Goal: Task Accomplishment & Management: Manage account settings

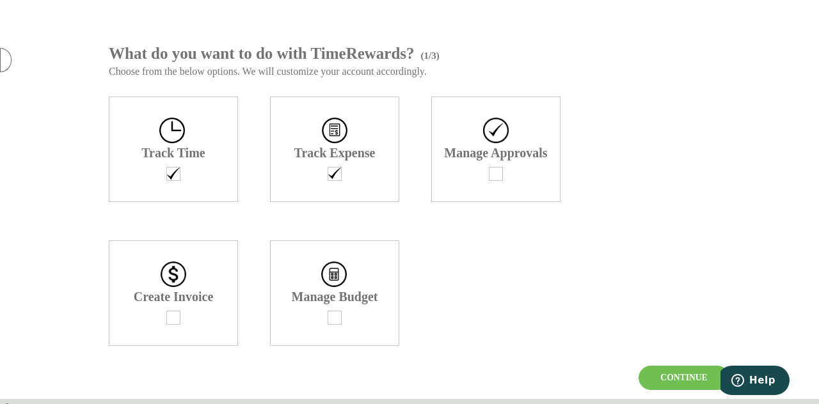
scroll to position [61, 0]
click at [476, 181] on div at bounding box center [496, 174] width 128 height 14
click at [160, 336] on div "Create Invoice" at bounding box center [173, 294] width 129 height 106
click at [342, 325] on div at bounding box center [335, 318] width 128 height 14
click at [696, 378] on div "Continue" at bounding box center [684, 378] width 91 height 24
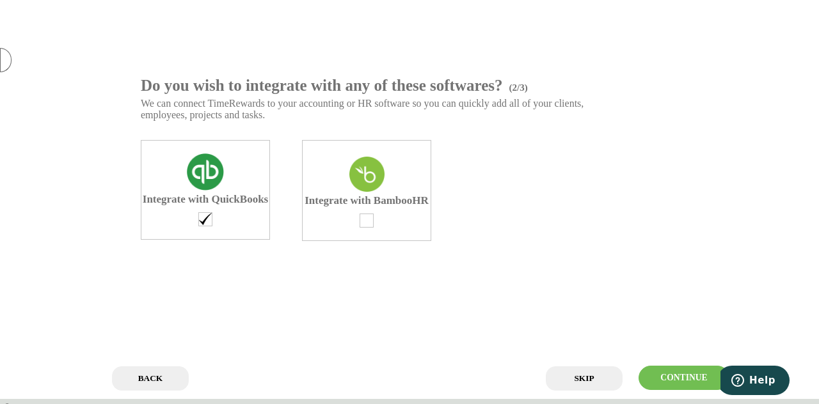
click at [207, 227] on div at bounding box center [205, 219] width 14 height 14
click at [595, 381] on input "Skip" at bounding box center [584, 379] width 77 height 24
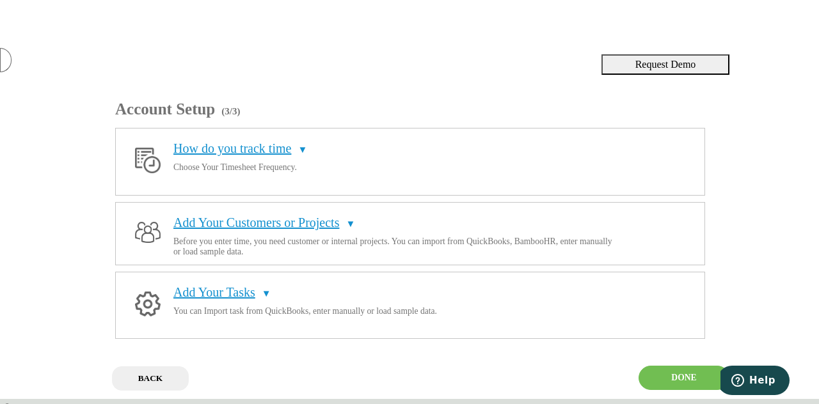
scroll to position [33, 0]
click at [280, 141] on span "How do you track time" at bounding box center [232, 148] width 118 height 14
radio input "true"
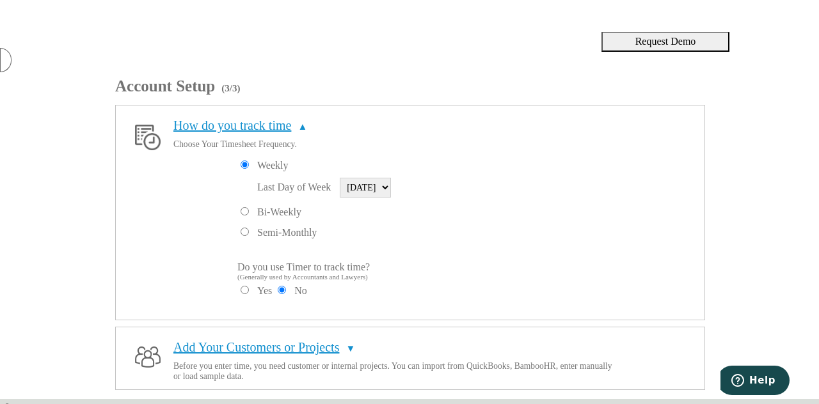
click at [280, 130] on span "How do you track time" at bounding box center [232, 125] width 118 height 14
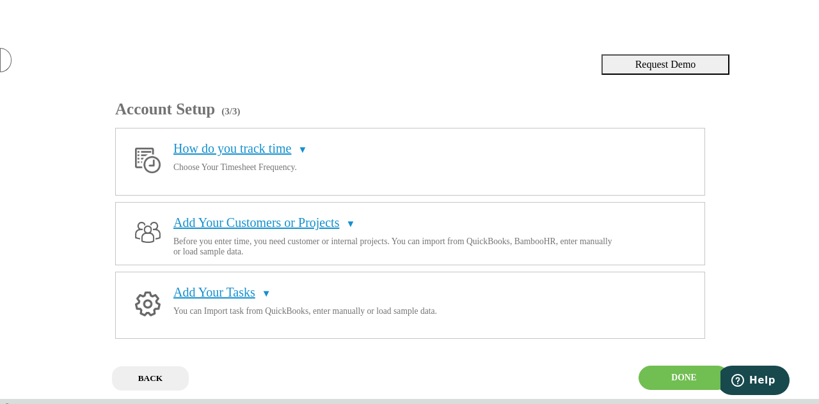
click at [289, 141] on span "How do you track time" at bounding box center [232, 148] width 118 height 14
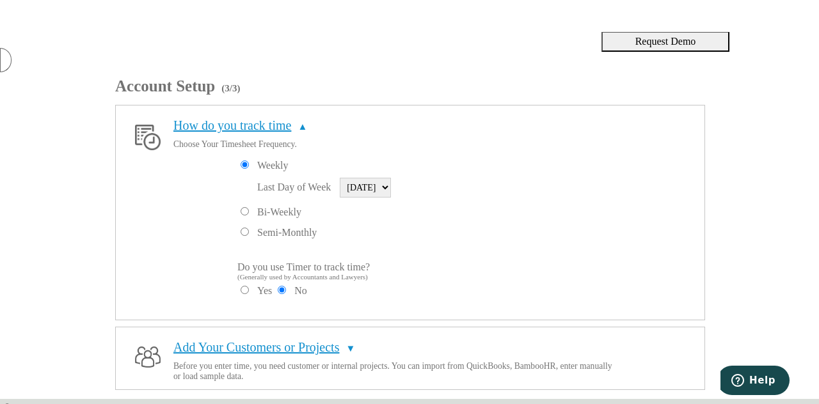
click at [735, 250] on div "Request Demo What do you want to do with TimeRewards? (1/3) Choose from the bel…" at bounding box center [409, 212] width 819 height 360
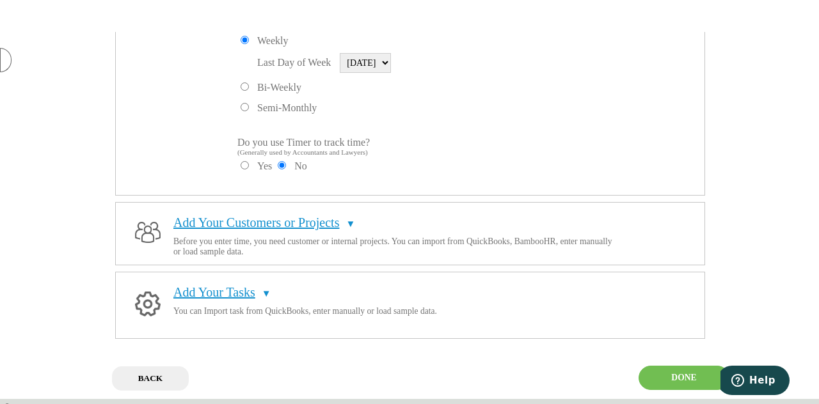
scroll to position [195, 0]
click at [665, 376] on div "Done" at bounding box center [684, 378] width 91 height 24
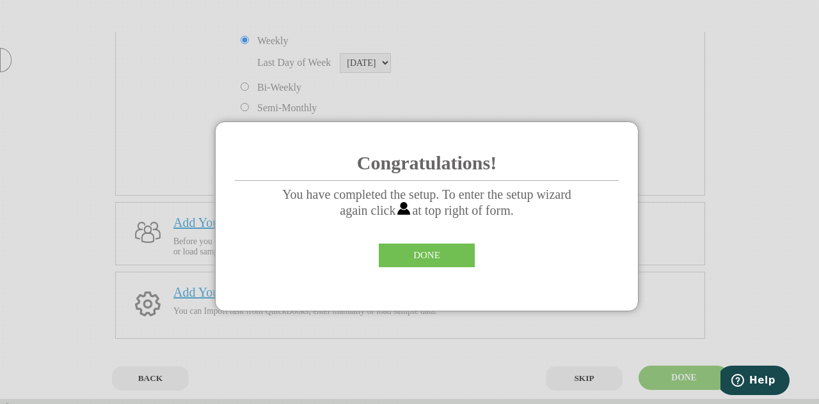
click at [421, 266] on div "DONE" at bounding box center [427, 256] width 96 height 24
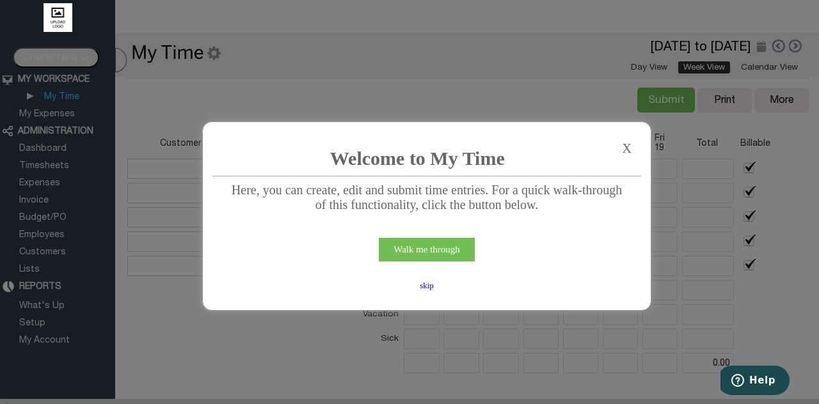
click at [428, 291] on div "skip" at bounding box center [427, 286] width 32 height 10
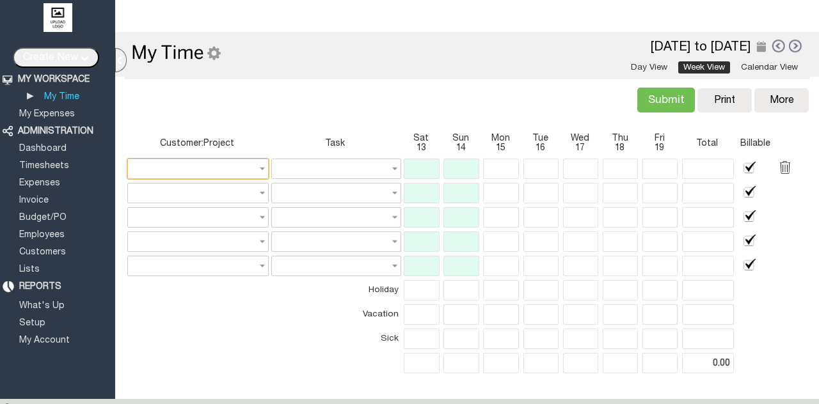
click at [259, 164] on input "text" at bounding box center [197, 169] width 141 height 20
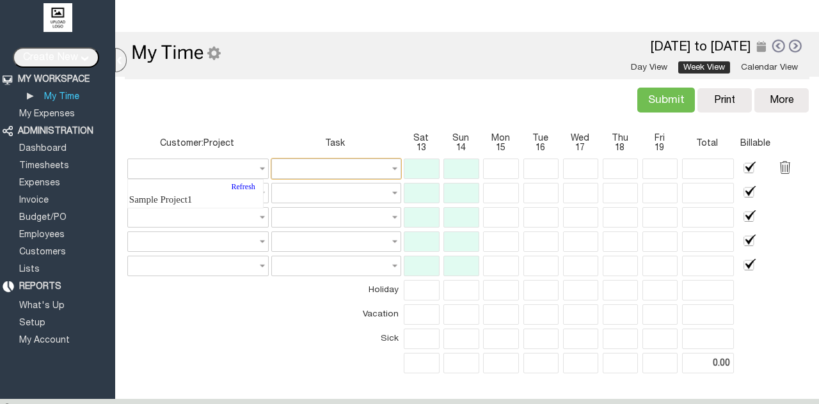
click at [303, 164] on input "text" at bounding box center [336, 169] width 130 height 20
click at [388, 172] on input "text" at bounding box center [336, 169] width 130 height 20
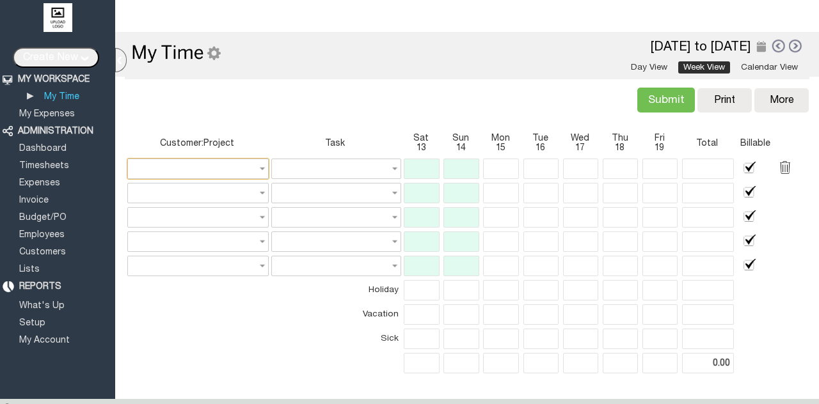
type input "None"
click at [258, 168] on input "text" at bounding box center [197, 169] width 141 height 20
click at [259, 169] on input "text" at bounding box center [197, 169] width 141 height 20
click at [223, 200] on link "Sample Project1" at bounding box center [196, 199] width 134 height 15
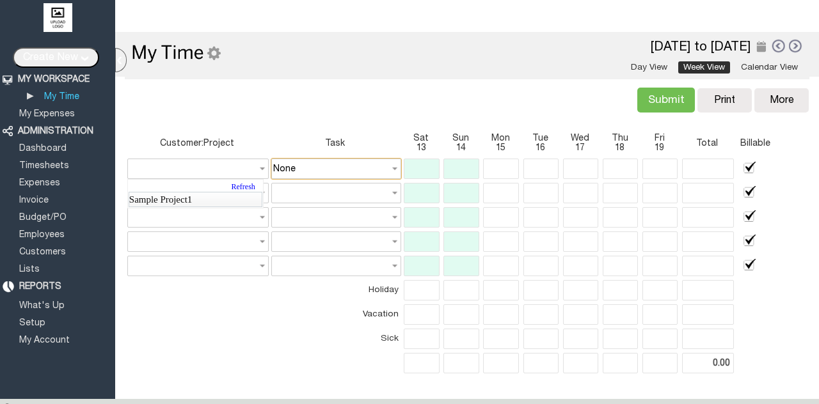
type input "Sample Project1"
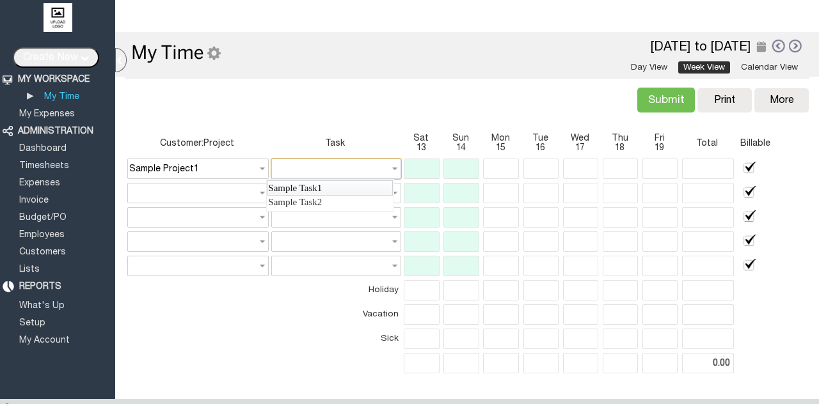
click at [300, 186] on link "Sample Task1" at bounding box center [330, 187] width 125 height 15
type input "Sample Task1"
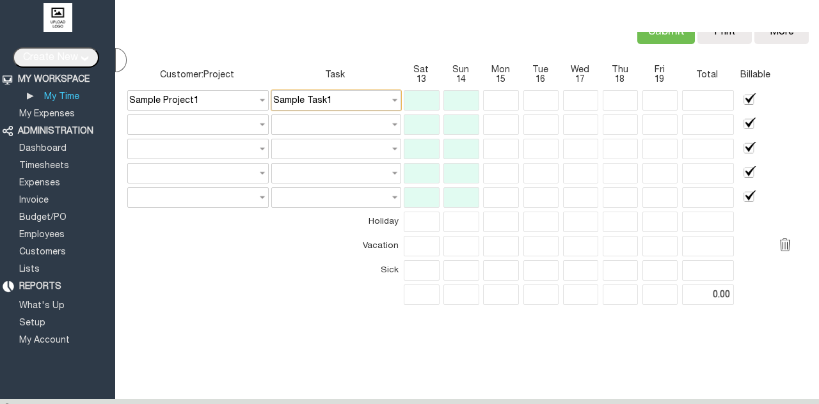
scroll to position [48, 0]
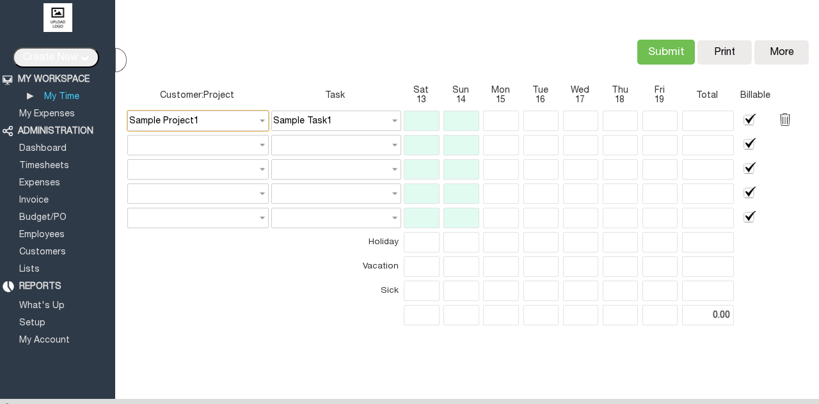
click at [189, 113] on input "Sample Project1" at bounding box center [197, 121] width 141 height 20
click at [203, 118] on input "Sample Project1" at bounding box center [197, 121] width 141 height 20
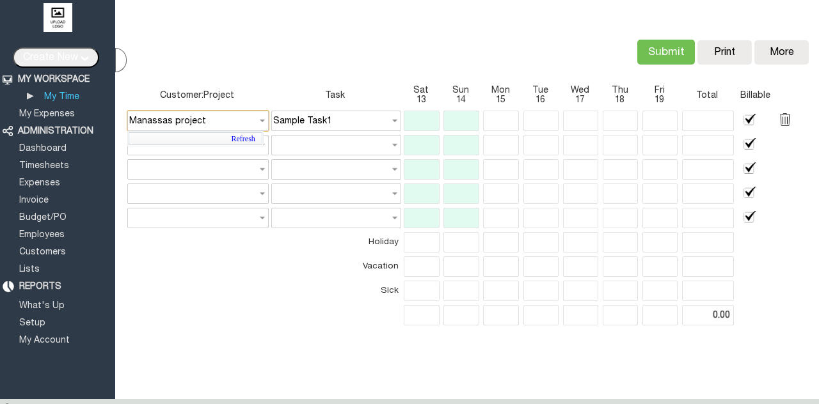
type input "Manassas project"
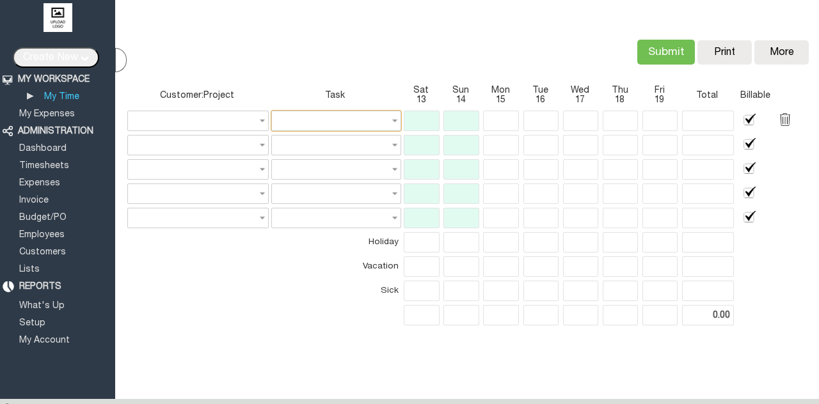
click at [285, 122] on input "text" at bounding box center [336, 121] width 130 height 20
type input "None"
click at [53, 163] on link "Timesheets" at bounding box center [44, 166] width 54 height 8
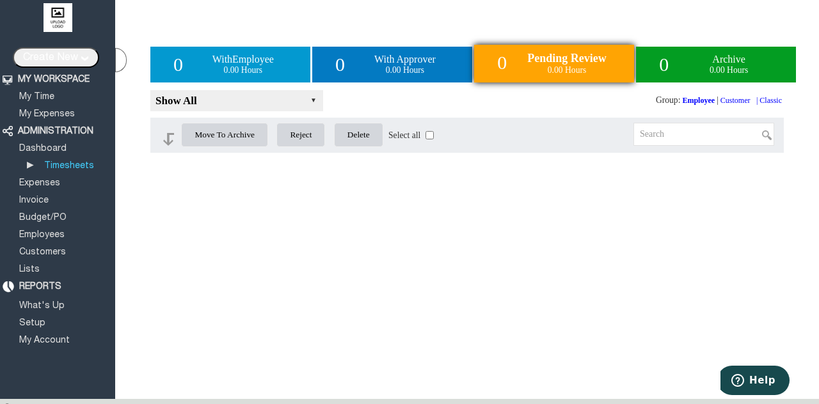
click at [48, 149] on link "Dashboard" at bounding box center [42, 149] width 51 height 8
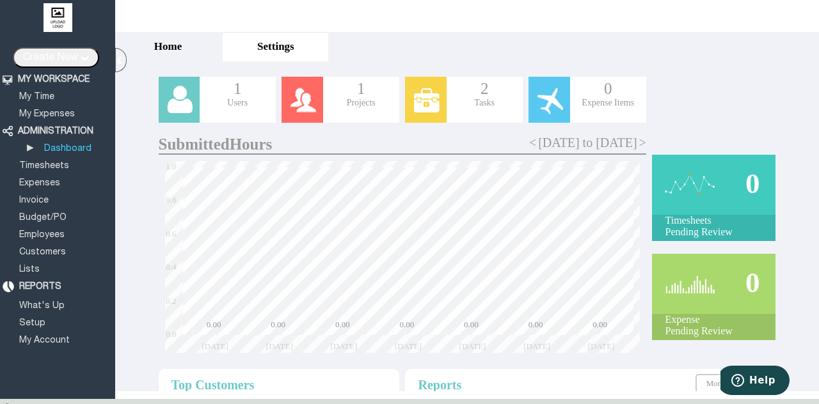
click at [47, 182] on link "Expenses" at bounding box center [39, 183] width 45 height 8
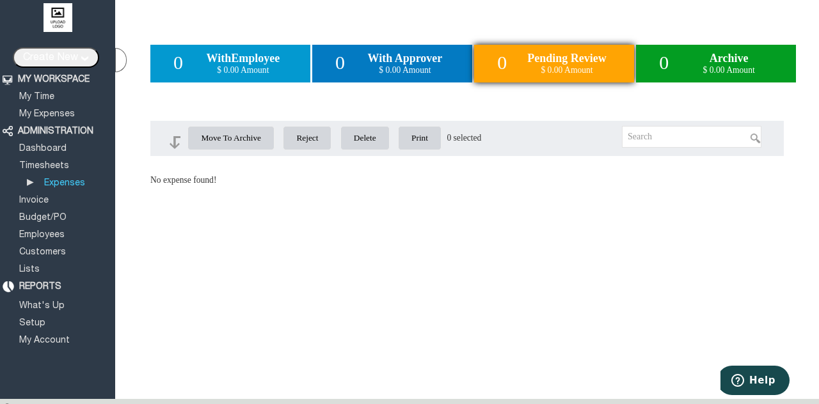
click at [33, 199] on link "Invoice" at bounding box center [33, 200] width 33 height 8
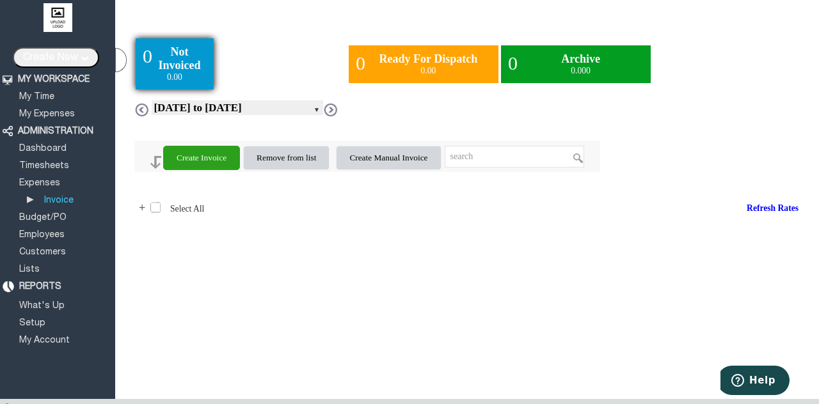
click at [39, 231] on link "Employees" at bounding box center [41, 235] width 49 height 8
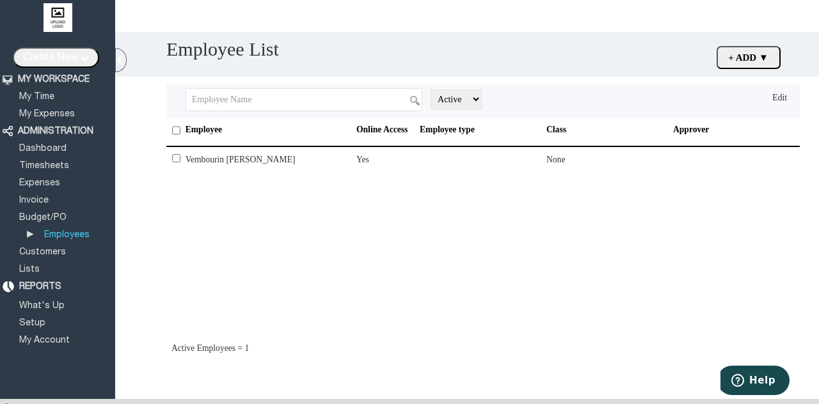
click at [46, 215] on link "Budget/PO" at bounding box center [42, 218] width 51 height 8
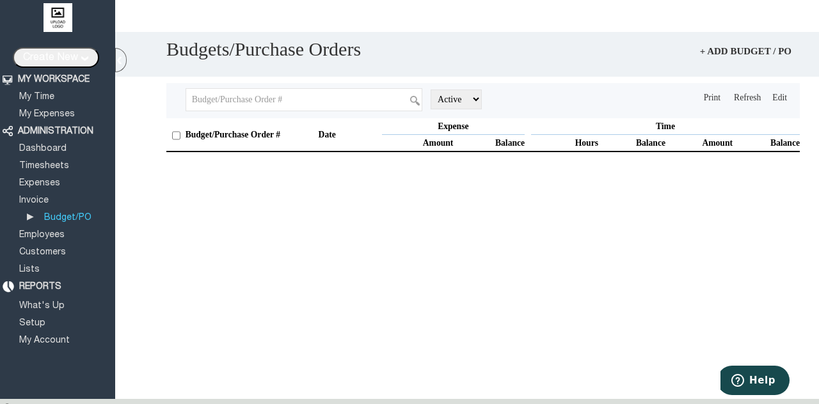
click at [26, 319] on link "Setup" at bounding box center [32, 323] width 30 height 8
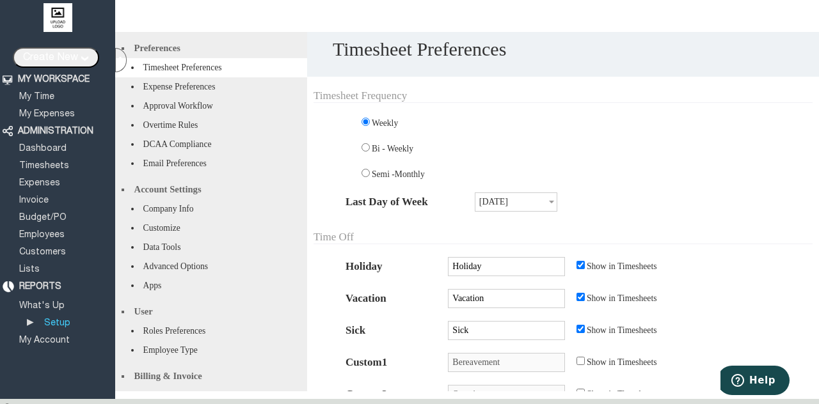
click at [206, 97] on li "Expense Preferences" at bounding box center [211, 86] width 192 height 19
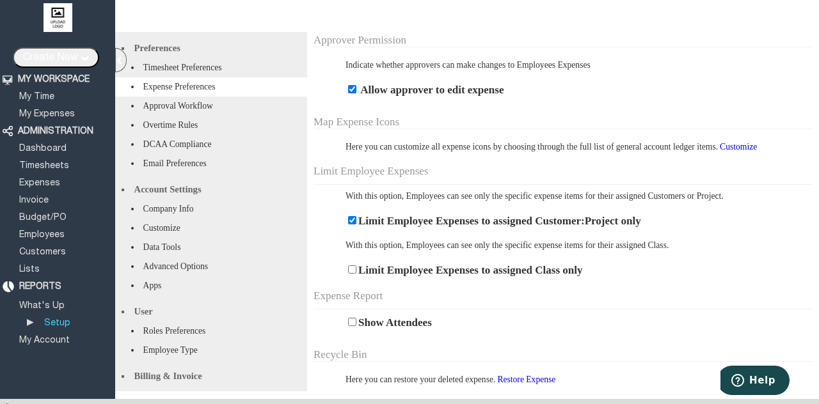
scroll to position [881, 0]
click at [156, 113] on li "Approval Workflow" at bounding box center [211, 106] width 192 height 19
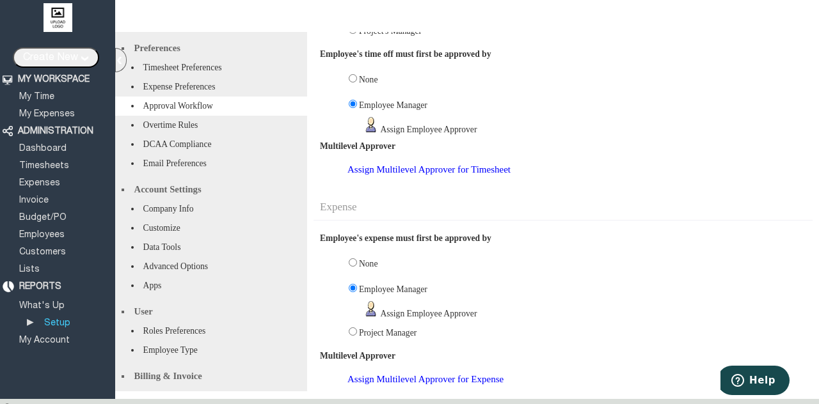
scroll to position [237, 0]
click at [157, 131] on li "Overtime Rules" at bounding box center [211, 125] width 192 height 19
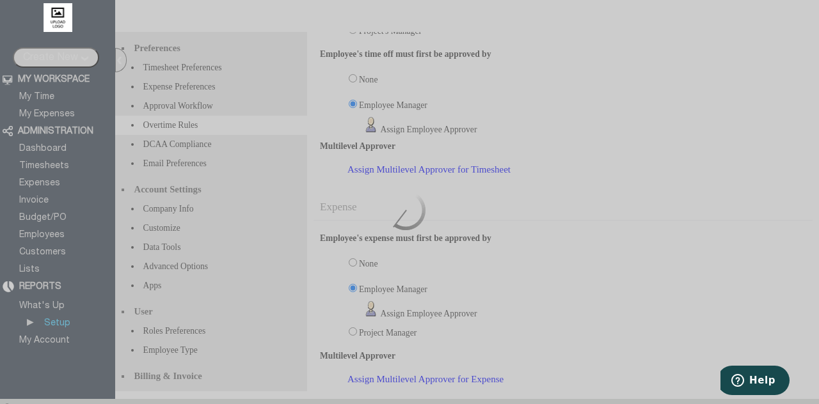
scroll to position [0, 0]
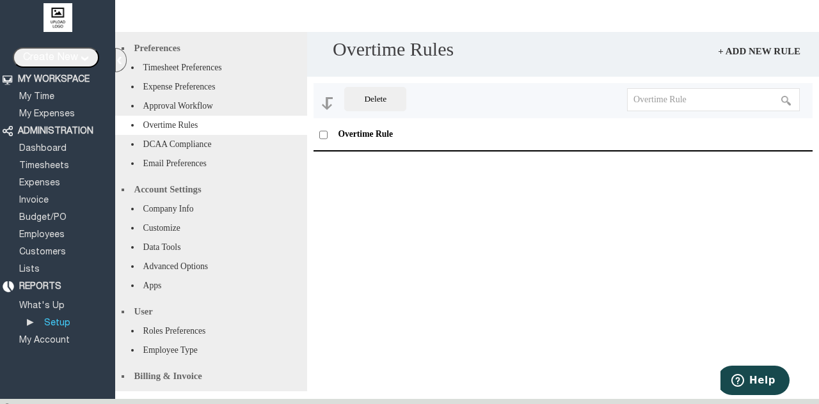
click at [51, 99] on link "My Time" at bounding box center [36, 97] width 39 height 8
click at [83, 54] on input "Create New" at bounding box center [56, 57] width 86 height 20
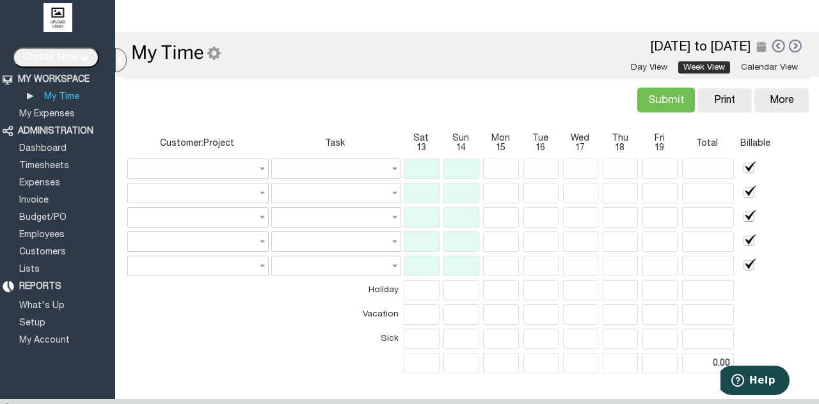
click at [118, 61] on div at bounding box center [121, 60] width 12 height 24
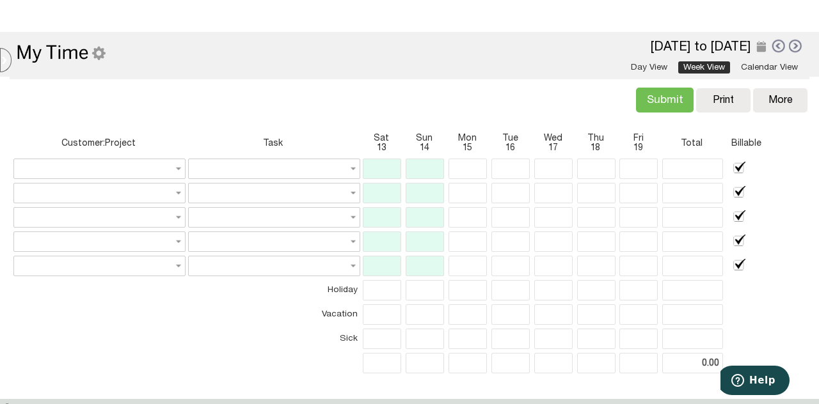
click at [9, 58] on div at bounding box center [6, 60] width 12 height 24
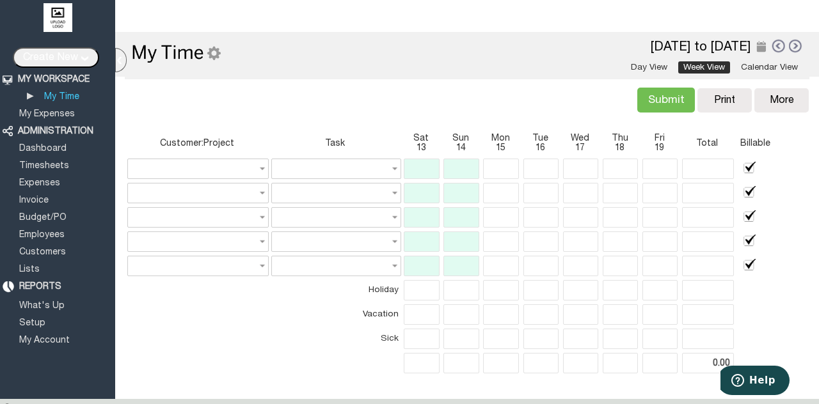
click at [74, 61] on input "Create New" at bounding box center [56, 57] width 86 height 20
click at [44, 148] on link "Timesheet +" at bounding box center [57, 143] width 84 height 10
click at [415, 144] on span "13" at bounding box center [421, 148] width 35 height 10
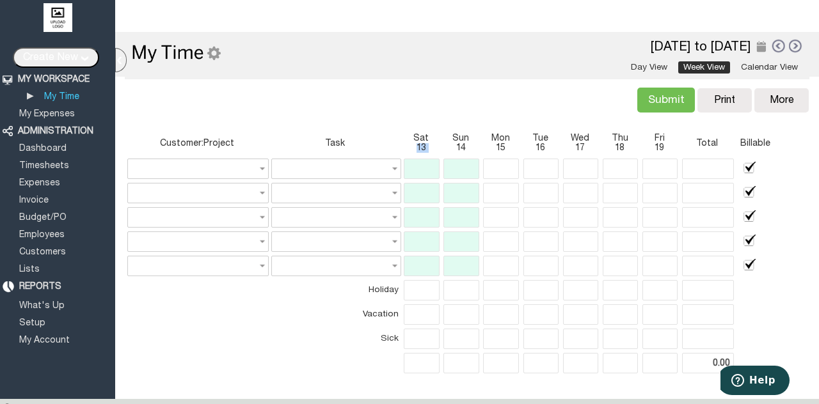
click at [415, 144] on span "13" at bounding box center [421, 148] width 35 height 10
click at [244, 164] on input "text" at bounding box center [197, 169] width 141 height 20
click at [244, 188] on link "Refresh" at bounding box center [196, 186] width 134 height 13
click at [218, 197] on link "Sample Project1" at bounding box center [196, 199] width 134 height 15
type input "Sample Project1"
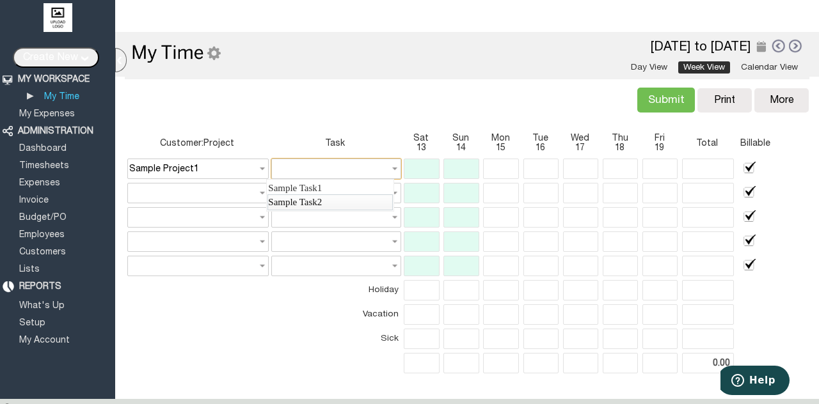
click at [277, 203] on link "Sample Task2" at bounding box center [330, 202] width 125 height 15
type input "Sample Task2"
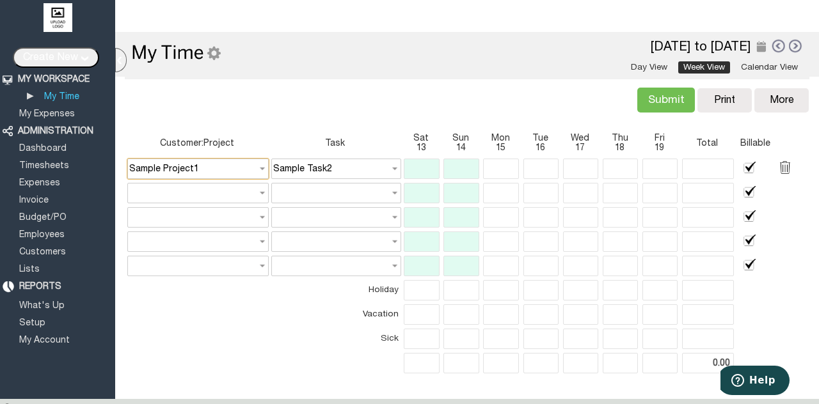
click at [180, 166] on input "Sample Project1" at bounding box center [197, 169] width 141 height 20
type input "jnjn"
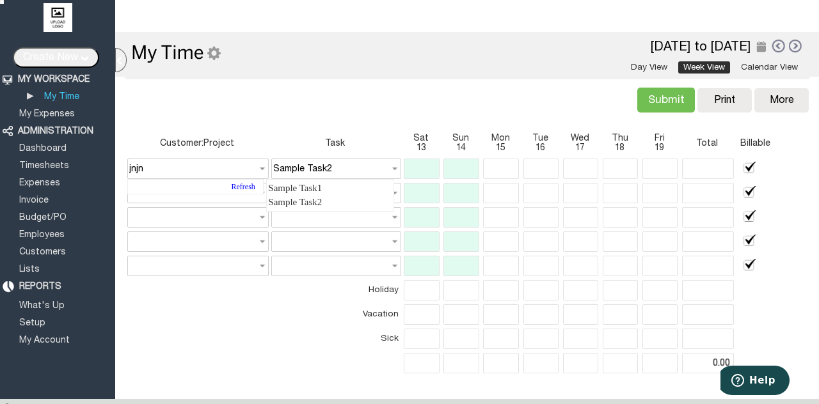
click at [317, 121] on div "Submit Verify Conflict Copy Print Delete More Copy Previous Delete Reports Impo…" at bounding box center [467, 99] width 690 height 45
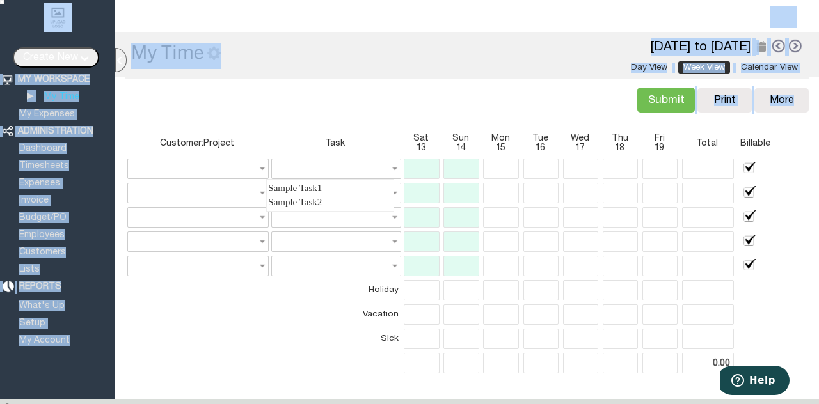
drag, startPoint x: 692, startPoint y: 99, endPoint x: 720, endPoint y: 122, distance: 36.3
click at [720, 122] on body "Vembourin Duran Gamero Logout Discipline Consulting Group | Subscribe 00:00:00 …" at bounding box center [409, 197] width 819 height 394
click at [517, 76] on div "▴ Customize My Timesheets Company Preferences 13 Sep 2025 to 19 Sep 2025 Day Vi…" at bounding box center [467, 55] width 685 height 47
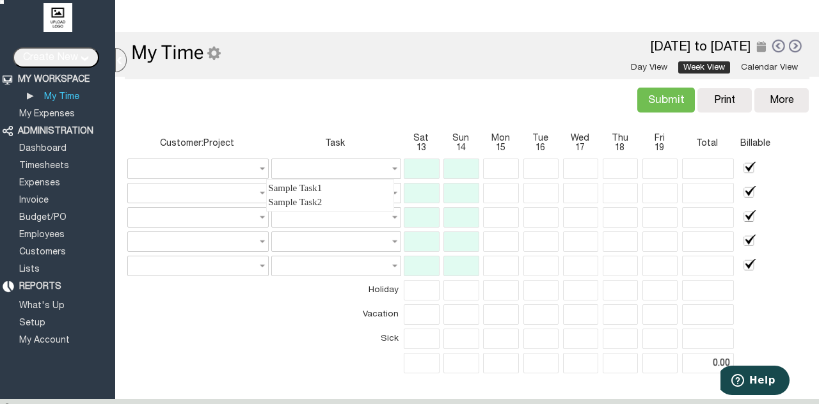
click at [218, 54] on img at bounding box center [176, 53] width 90 height 20
click at [221, 76] on div "Customize My Timesheets" at bounding box center [223, 81] width 138 height 24
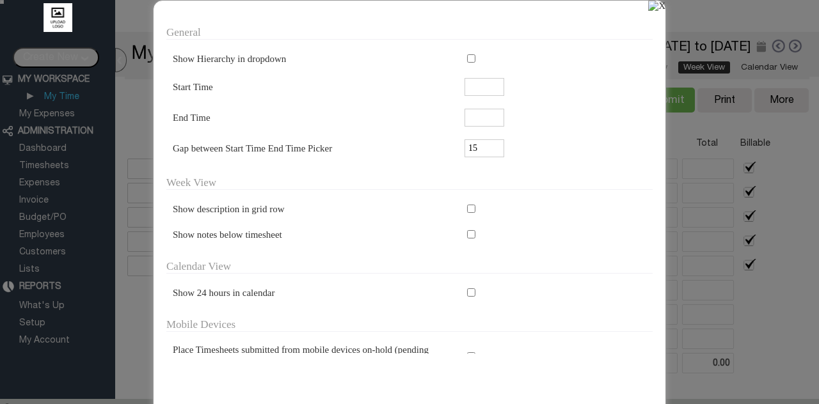
click at [797, 169] on div at bounding box center [409, 202] width 819 height 404
click at [819, 305] on div at bounding box center [409, 202] width 819 height 404
click at [777, 258] on div at bounding box center [409, 202] width 819 height 404
click at [662, 10] on img at bounding box center [656, 6] width 17 height 11
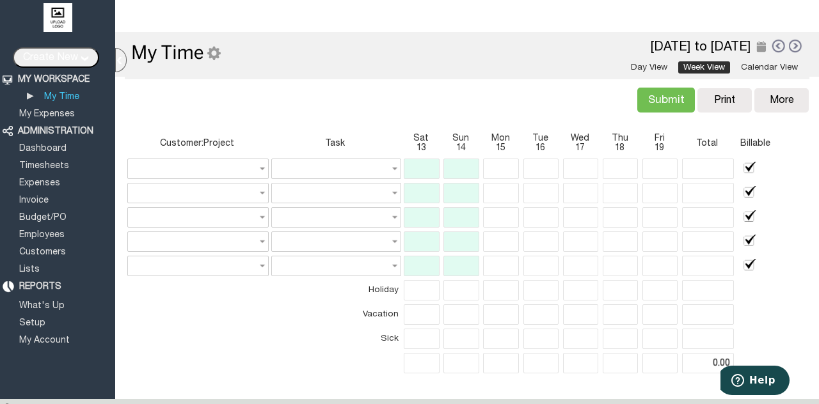
click at [756, 44] on div at bounding box center [762, 47] width 12 height 15
click at [771, 46] on link at bounding box center [778, 45] width 14 height 15
click at [771, 47] on link at bounding box center [778, 45] width 14 height 15
click at [765, 386] on span "Help" at bounding box center [762, 381] width 26 height 12
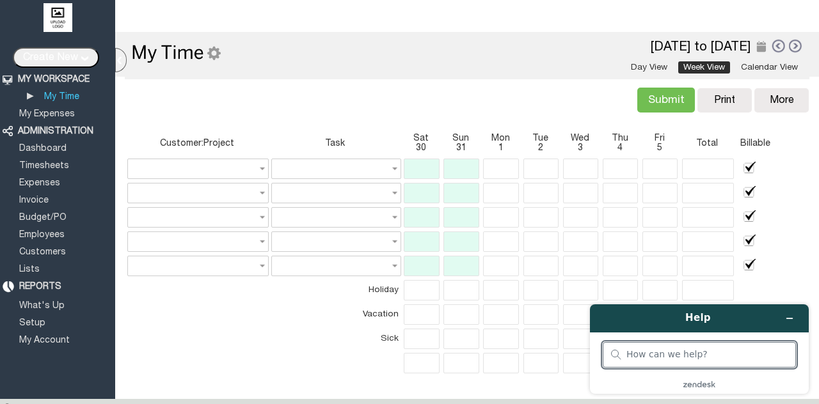
click at [731, 353] on input "search" at bounding box center [707, 355] width 161 height 12
type input "change project"
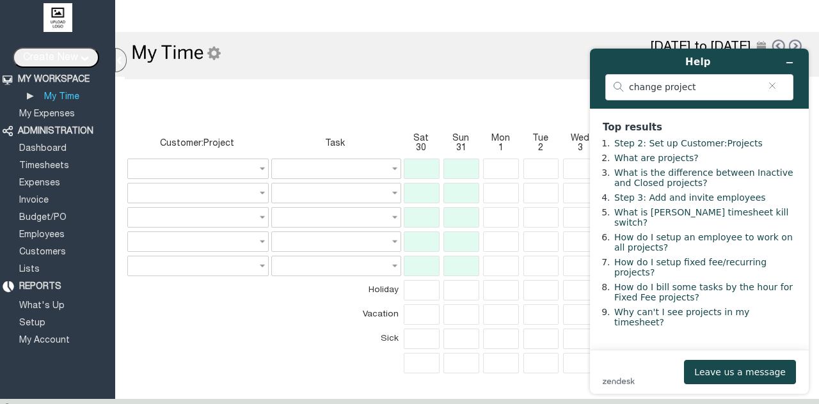
click at [735, 148] on link "Step 2: Set up Customer:Projects" at bounding box center [688, 143] width 148 height 10
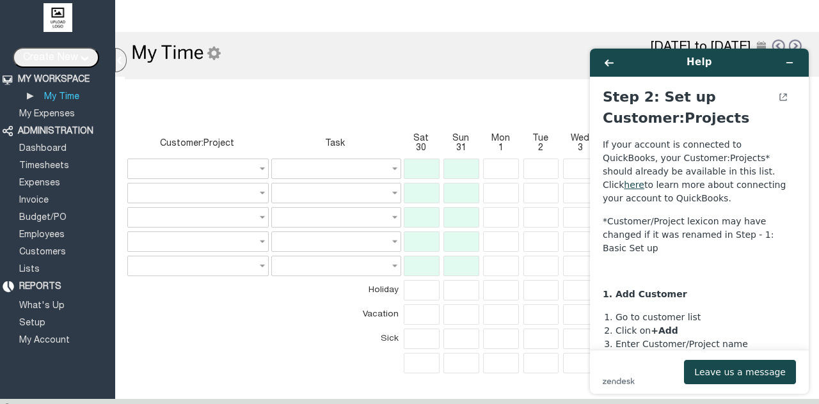
click at [58, 248] on link "Customers" at bounding box center [42, 252] width 51 height 8
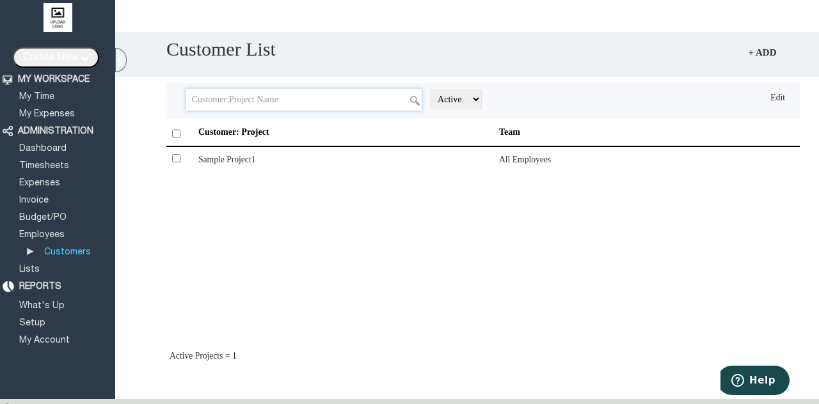
click at [299, 106] on input "text" at bounding box center [304, 99] width 237 height 23
type input "PTOFax"
click at [766, 51] on link "+ Add" at bounding box center [763, 53] width 36 height 18
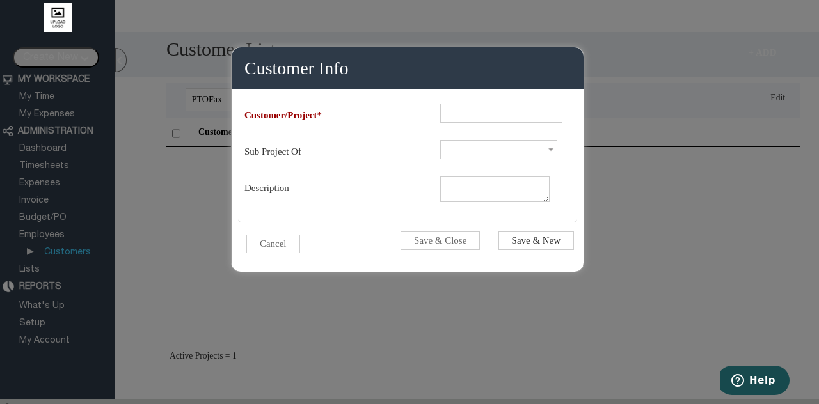
click at [510, 118] on input "text" at bounding box center [501, 113] width 122 height 19
type input "PTOFax"
click at [463, 241] on input "Save & Close" at bounding box center [440, 241] width 79 height 19
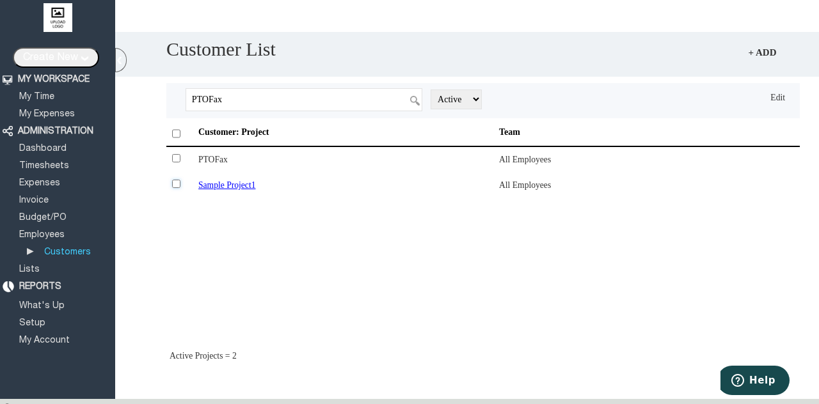
click at [180, 183] on input "checkbox" at bounding box center [176, 184] width 8 height 8
checkbox input "true"
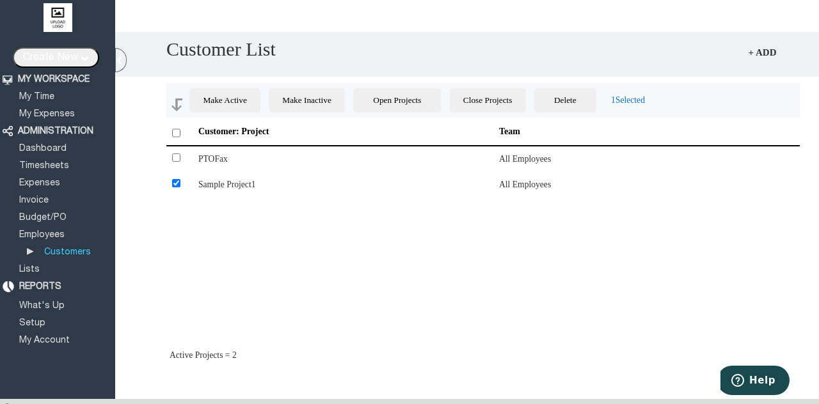
click at [596, 100] on input "Delete" at bounding box center [565, 100] width 62 height 24
checkbox input "false"
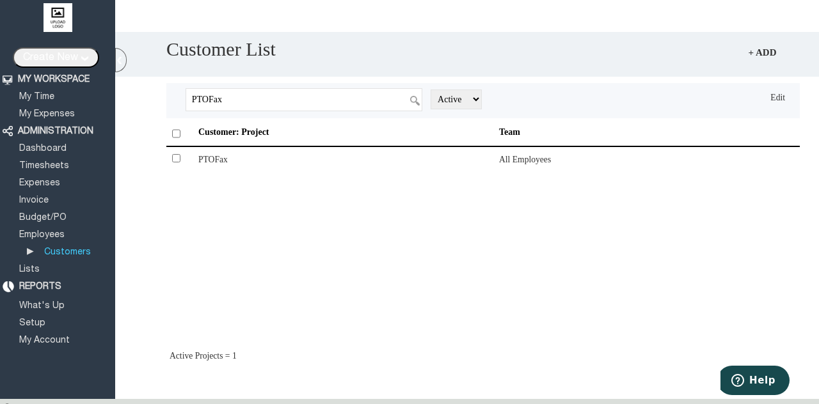
click at [26, 266] on link "Lists" at bounding box center [29, 270] width 24 height 8
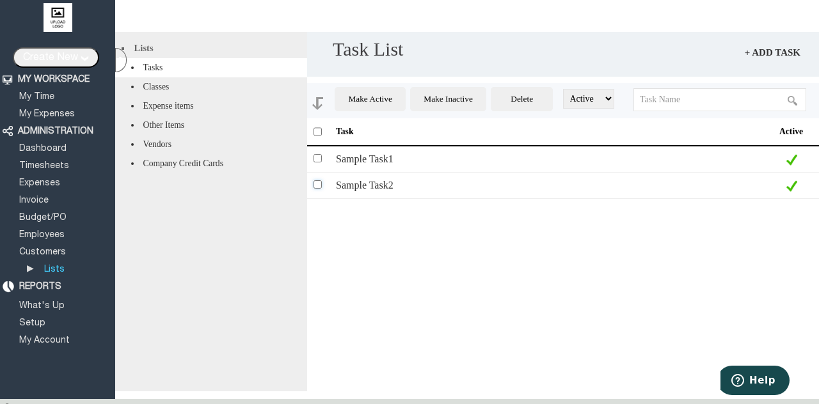
click at [314, 184] on input "checkbox" at bounding box center [318, 184] width 8 height 8
click at [540, 99] on input "Delete" at bounding box center [522, 99] width 62 height 24
checkbox input "false"
click at [404, 166] on td "Sample Task1" at bounding box center [545, 160] width 419 height 26
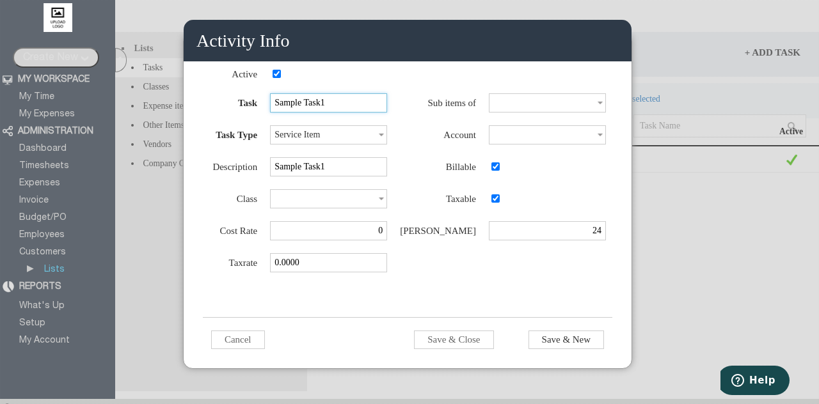
click at [355, 97] on input "Sample Task1" at bounding box center [328, 102] width 117 height 19
type input "Manassas Project"
click at [361, 169] on input "Sample Task1" at bounding box center [328, 166] width 117 height 19
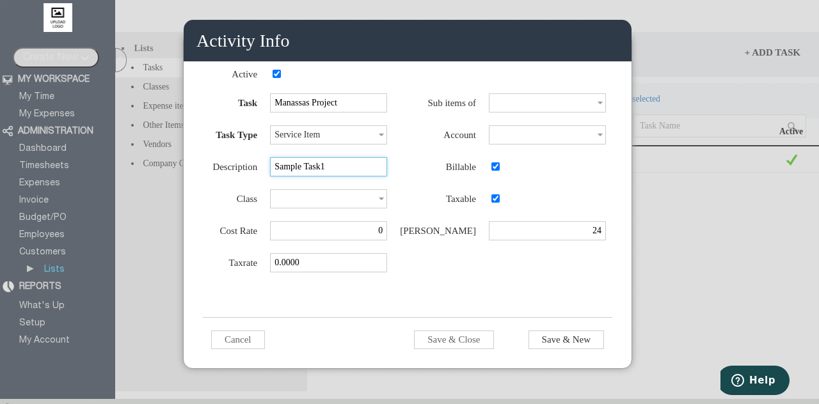
click at [361, 169] on input "Sample Task1" at bounding box center [328, 166] width 117 height 19
type input "project"
click at [333, 203] on input at bounding box center [328, 198] width 117 height 19
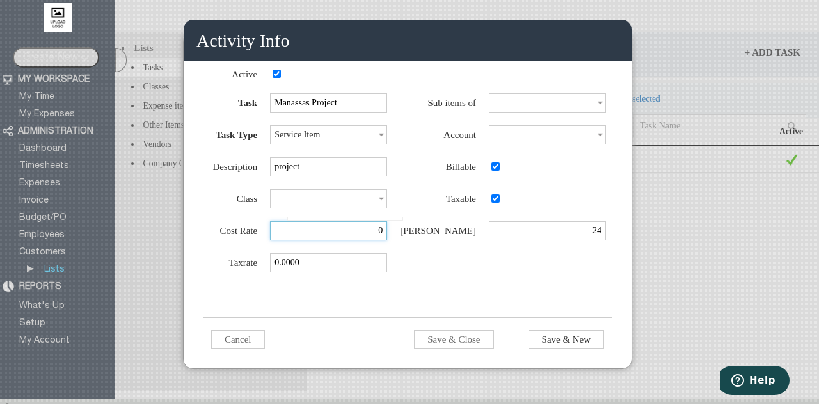
click at [387, 241] on input "0" at bounding box center [328, 230] width 117 height 19
type input "50"
click at [605, 139] on input at bounding box center [547, 134] width 117 height 19
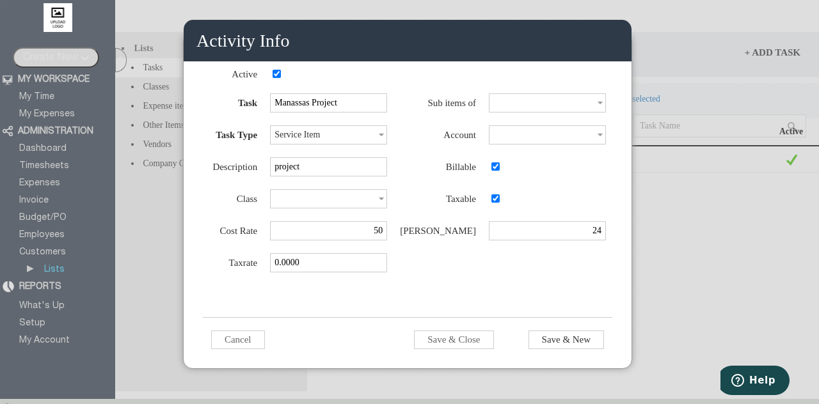
click at [598, 136] on input at bounding box center [547, 134] width 117 height 19
click at [498, 203] on input "checkbox" at bounding box center [496, 199] width 8 height 8
checkbox input "false"
click at [595, 239] on input "24" at bounding box center [547, 230] width 117 height 19
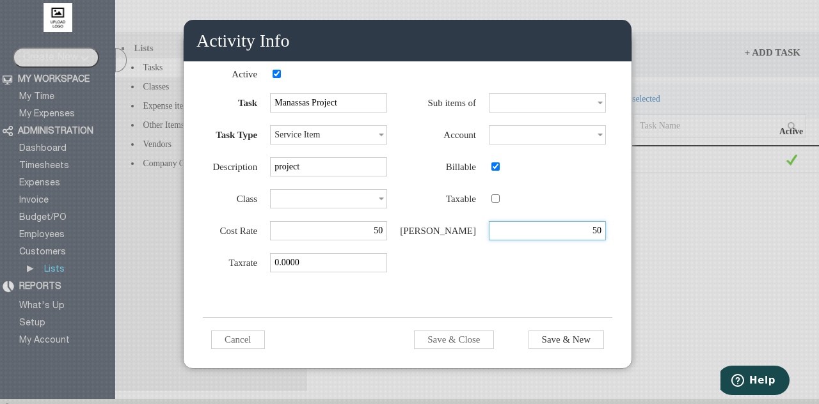
type input "50"
click at [597, 97] on input at bounding box center [547, 102] width 117 height 19
click at [616, 114] on div "Activity Info Active Task Manassas Project Sub items of Sample Task1 Sample Tas…" at bounding box center [408, 201] width 448 height 336
click at [600, 133] on input at bounding box center [547, 134] width 117 height 19
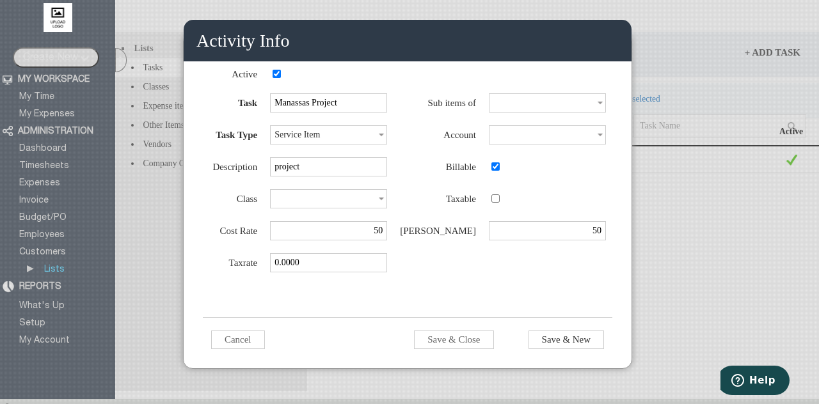
click at [476, 343] on input "Save & Close" at bounding box center [453, 340] width 79 height 19
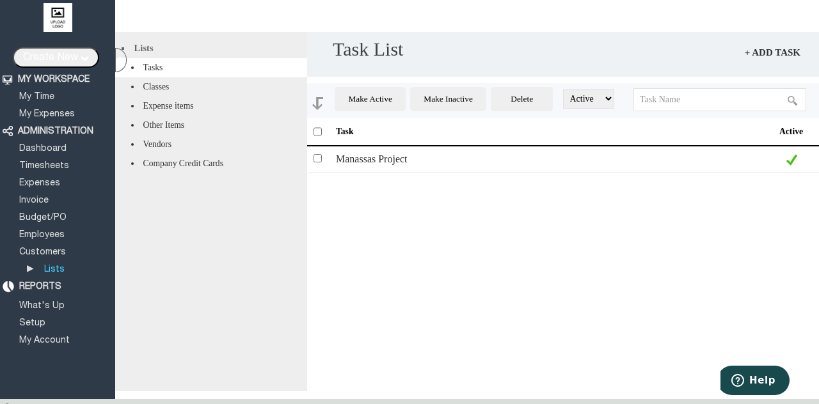
click at [39, 93] on link "My Time" at bounding box center [36, 97] width 39 height 8
